Goal: Navigation & Orientation: Go to known website

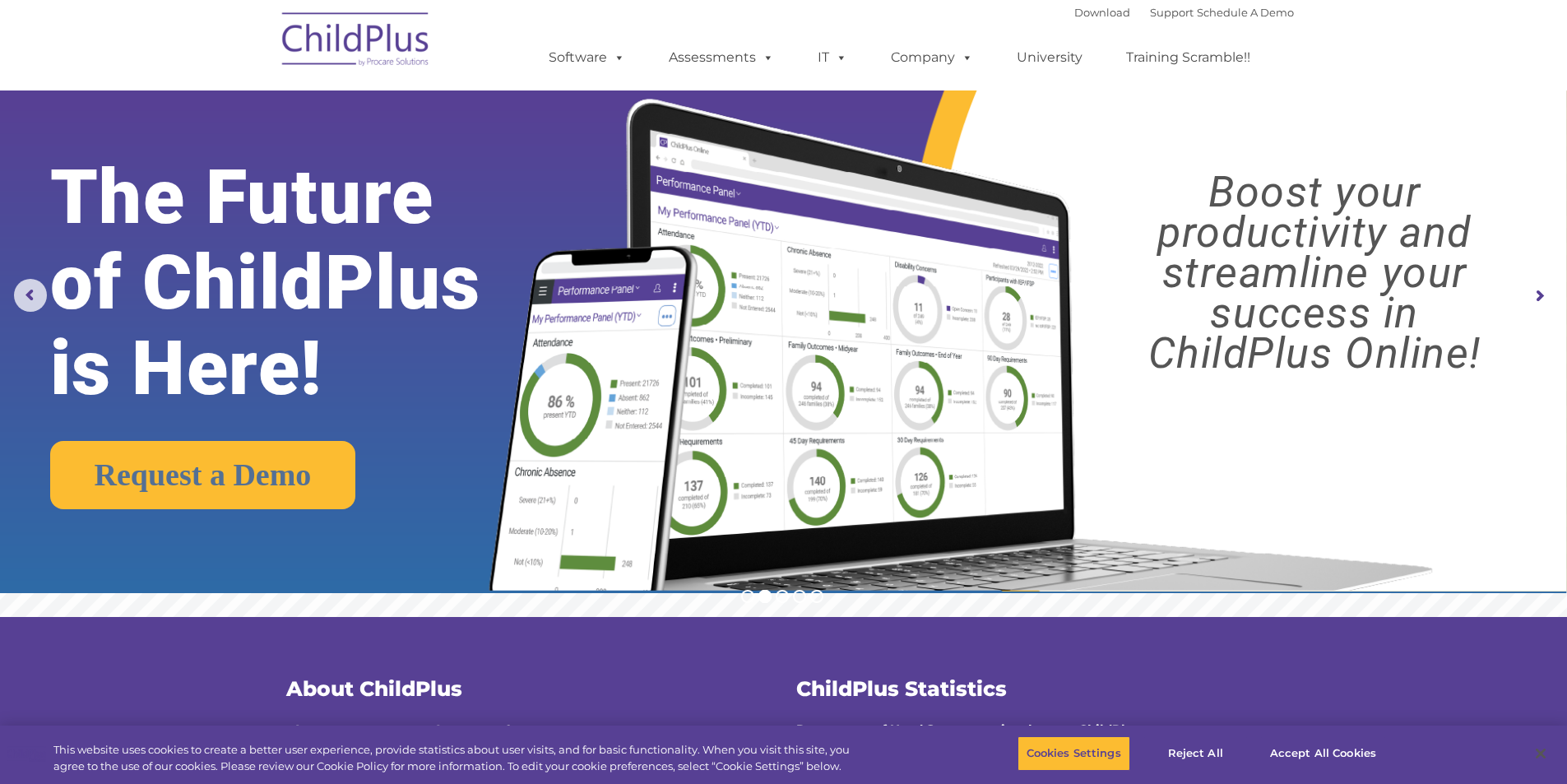
click at [326, 36] on img at bounding box center [356, 41] width 165 height 82
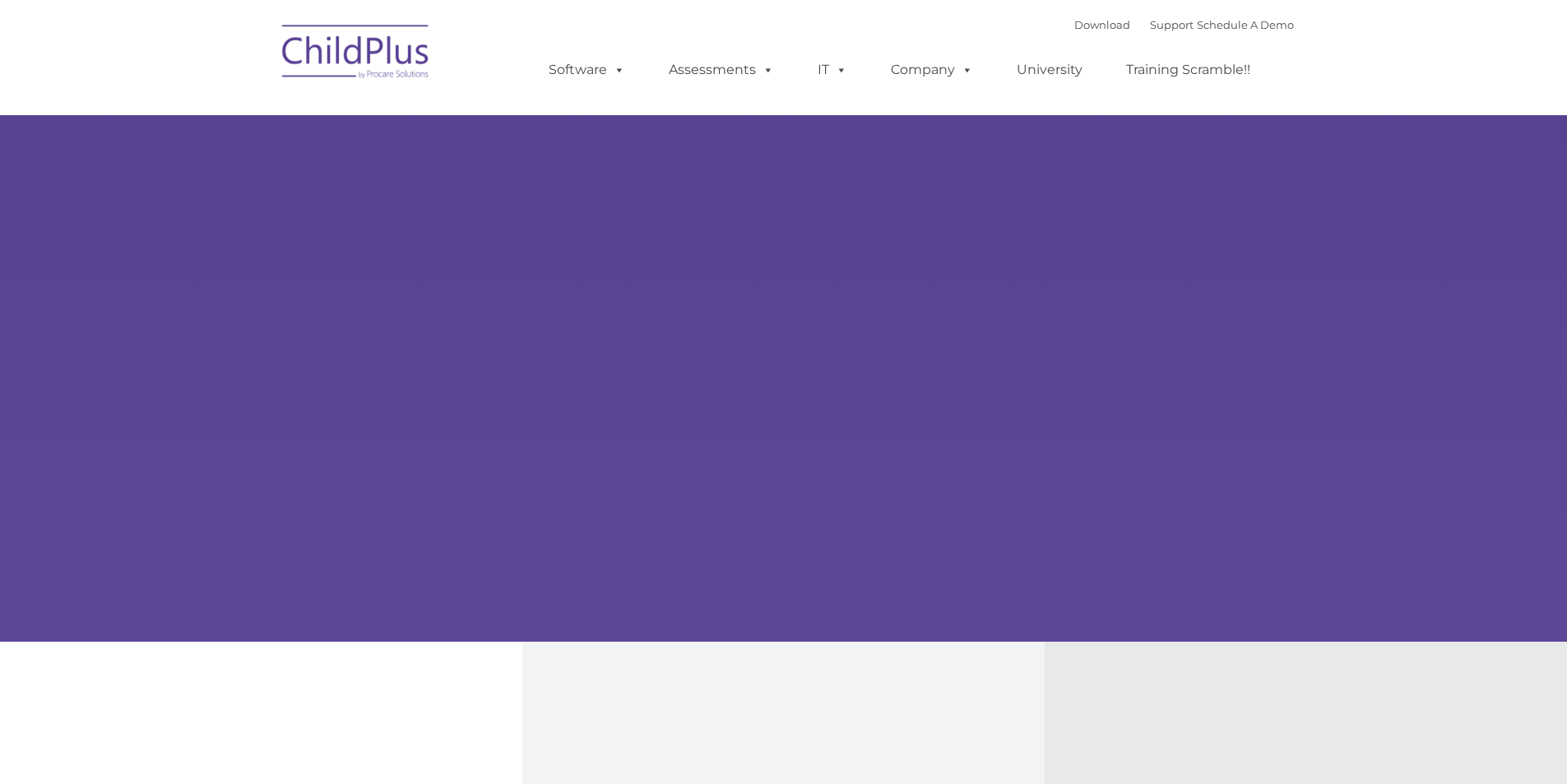
type input ""
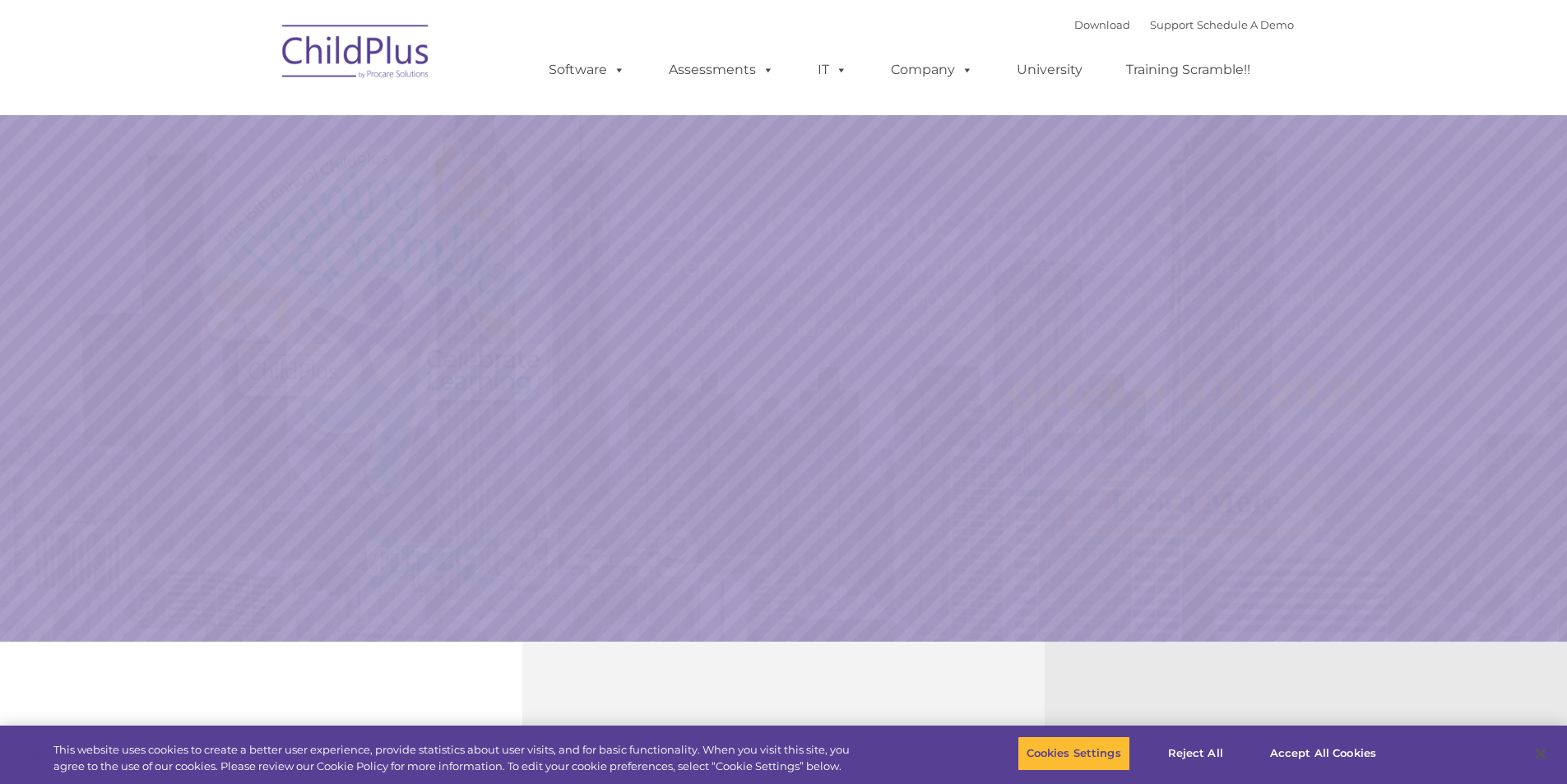
select select "MEDIUM"
